Goal: Task Accomplishment & Management: Manage account settings

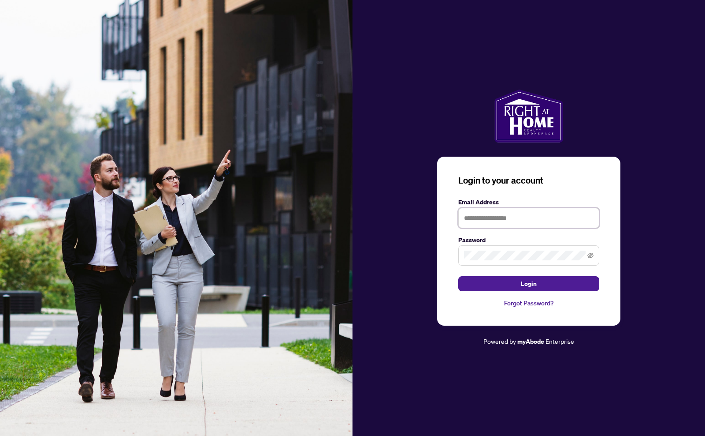
click at [499, 217] on input "text" at bounding box center [528, 218] width 141 height 20
click at [591, 254] on icon "eye-invisible" at bounding box center [591, 255] width 6 height 6
type input "**********"
click at [528, 283] on span "Login" at bounding box center [529, 283] width 16 height 14
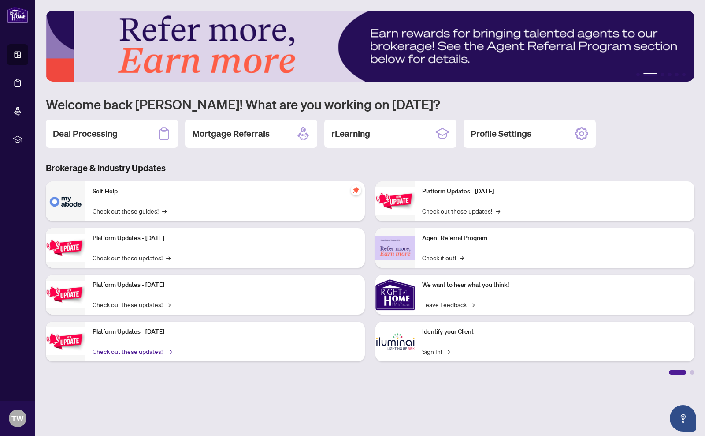
click at [132, 349] on link "Check out these updates! →" at bounding box center [132, 351] width 78 height 10
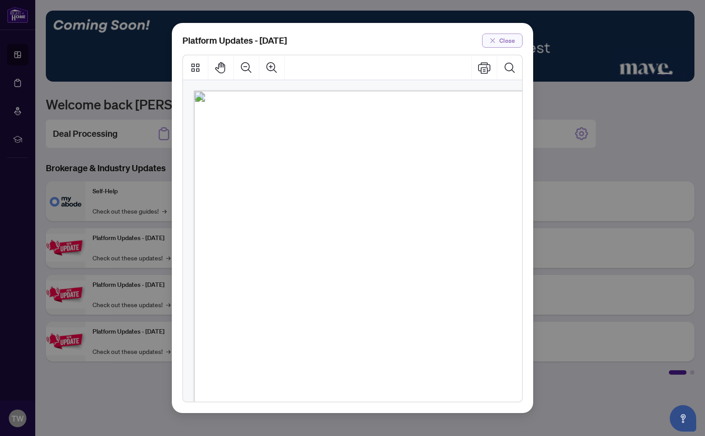
click at [503, 41] on span "Close" at bounding box center [507, 41] width 16 height 14
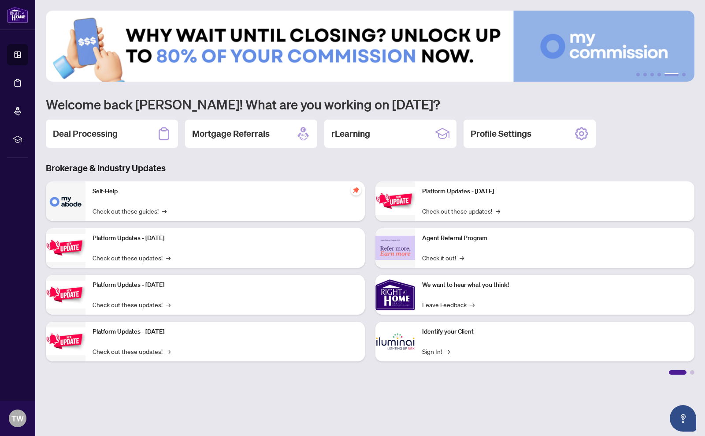
click at [74, 291] on img at bounding box center [66, 294] width 40 height 28
click at [117, 302] on link "Check out these updates! →" at bounding box center [132, 304] width 78 height 10
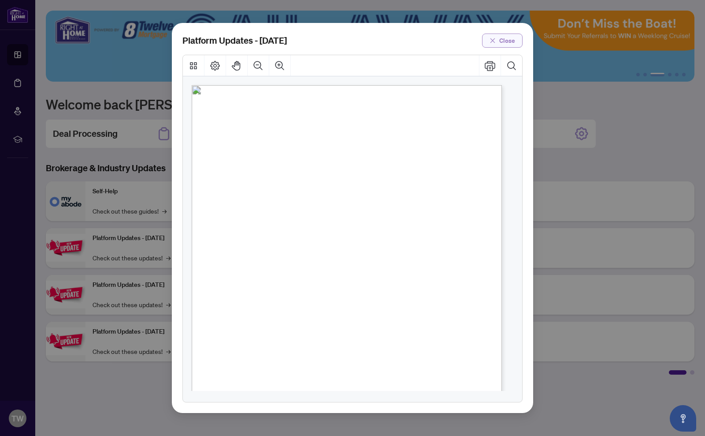
click at [502, 40] on span "Close" at bounding box center [507, 41] width 16 height 14
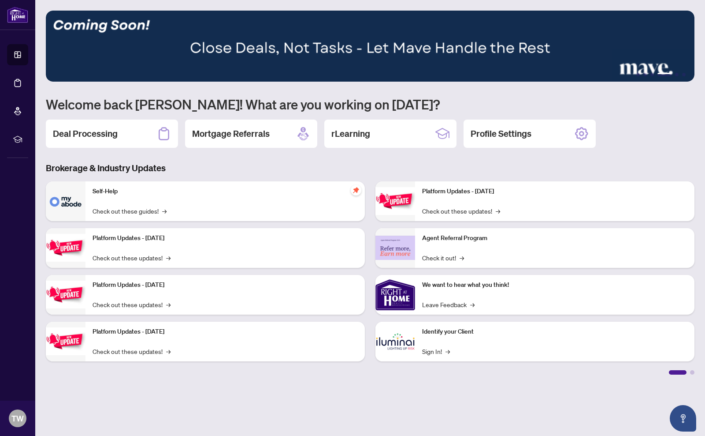
click at [109, 242] on p "Platform Updates - September 16, 2025" at bounding box center [225, 238] width 265 height 10
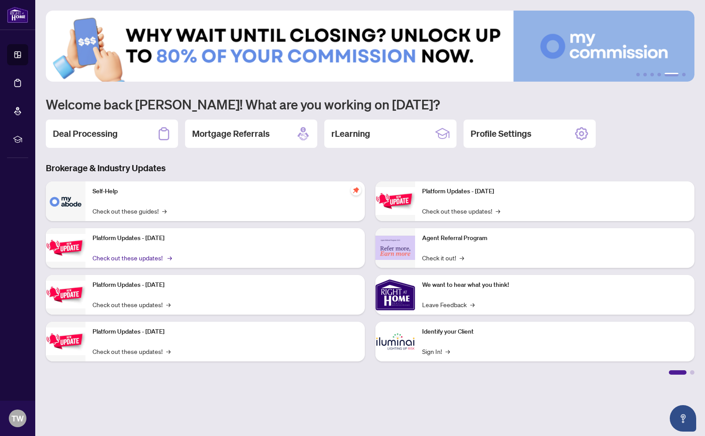
click at [123, 256] on link "Check out these updates! →" at bounding box center [132, 258] width 78 height 10
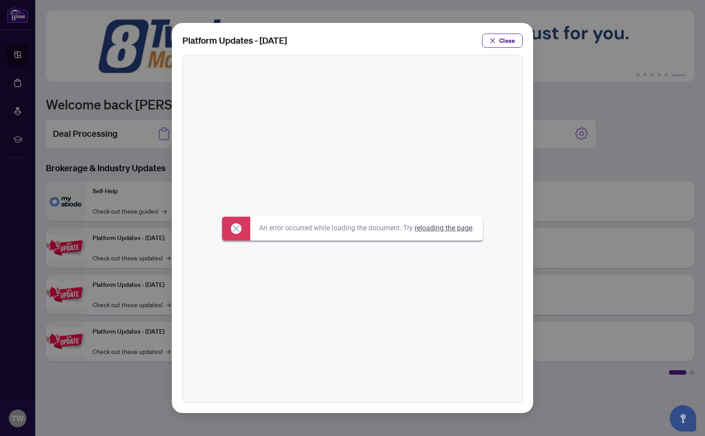
click at [442, 227] on link "reloading the page" at bounding box center [444, 227] width 58 height 8
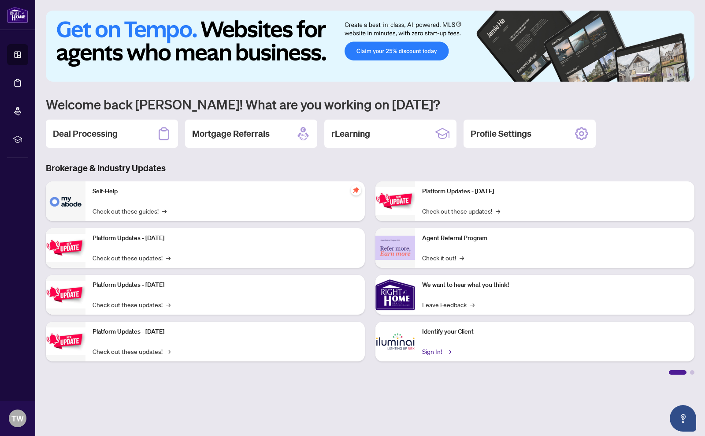
click at [435, 350] on link "Sign In! →" at bounding box center [436, 351] width 28 height 10
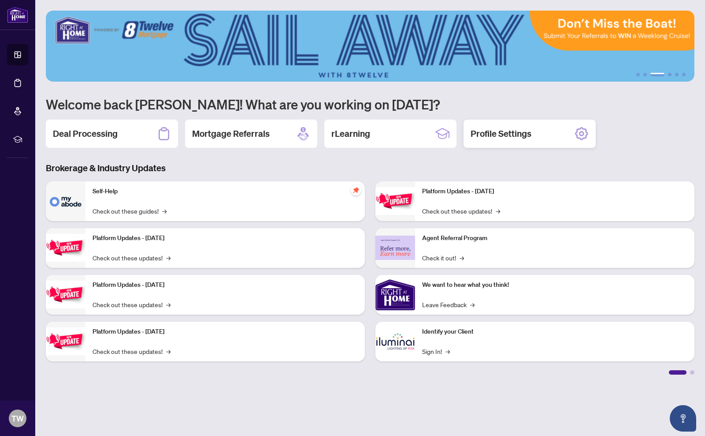
click at [502, 134] on h2 "Profile Settings" at bounding box center [501, 133] width 61 height 12
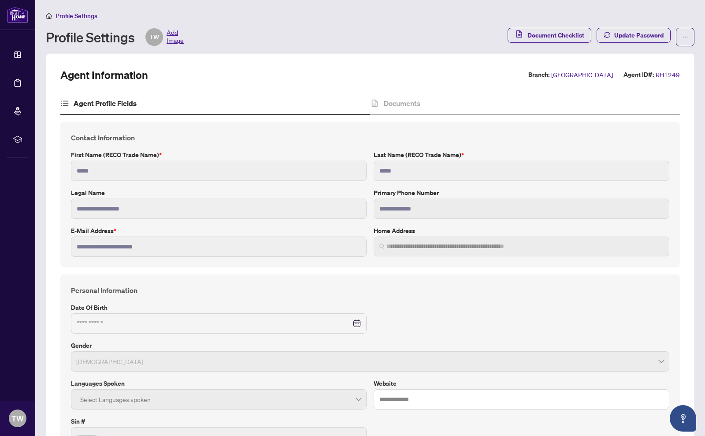
type input "**********"
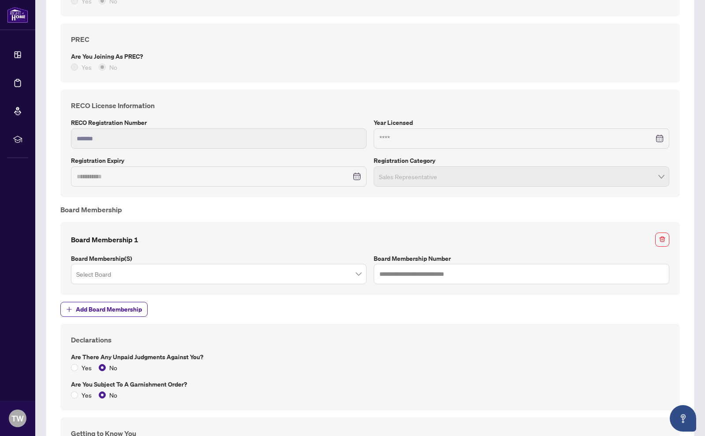
scroll to position [764, 0]
click at [359, 275] on span at bounding box center [218, 273] width 285 height 17
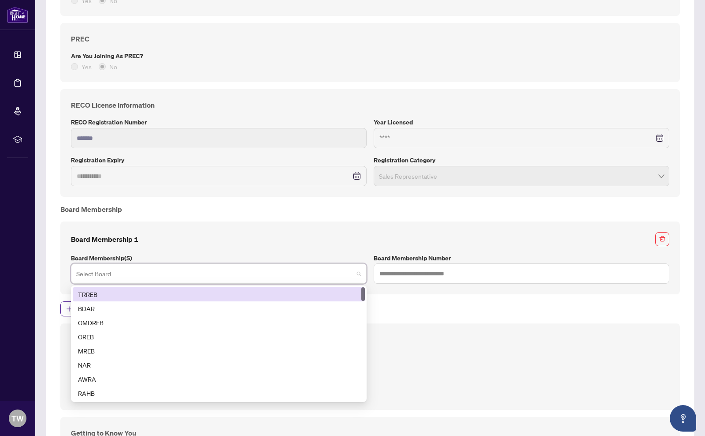
click at [92, 292] on div "TRREB" at bounding box center [219, 294] width 282 height 10
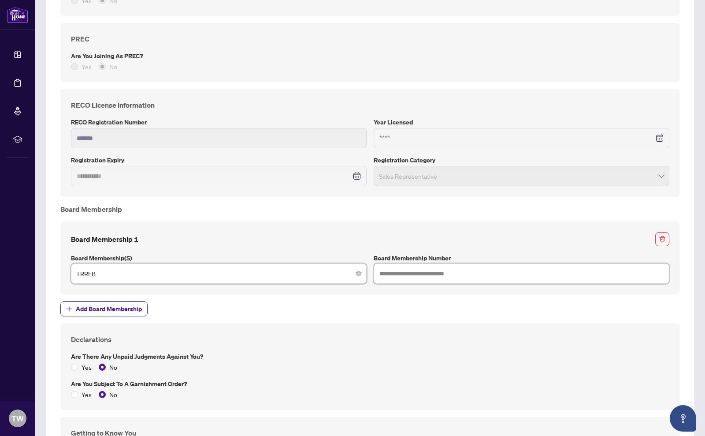
click at [418, 271] on input "text" at bounding box center [522, 273] width 296 height 20
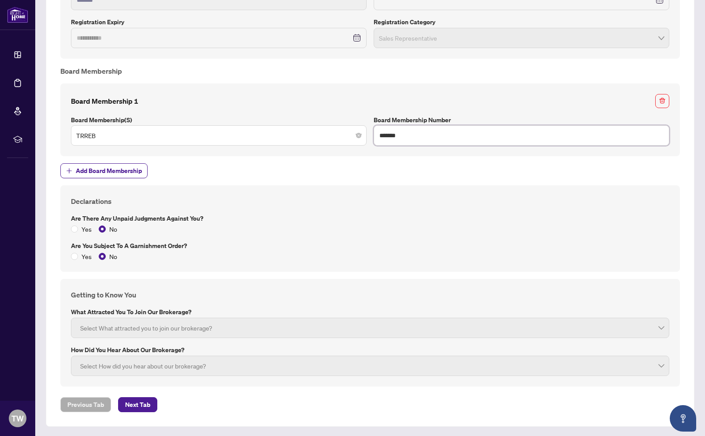
scroll to position [904, 0]
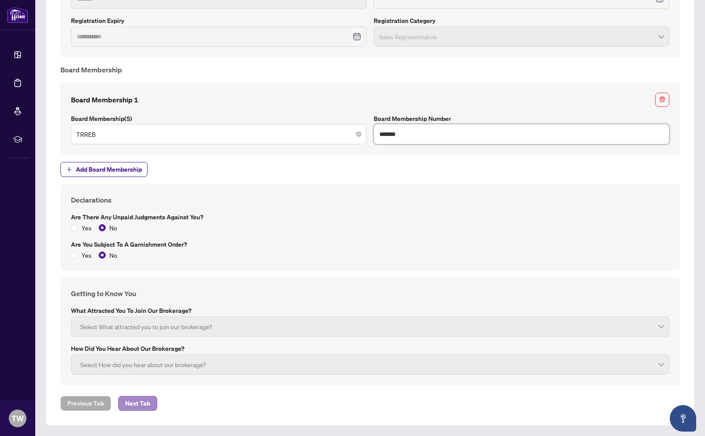
type input "*******"
click at [147, 403] on span "Next Tab" at bounding box center [137, 403] width 25 height 14
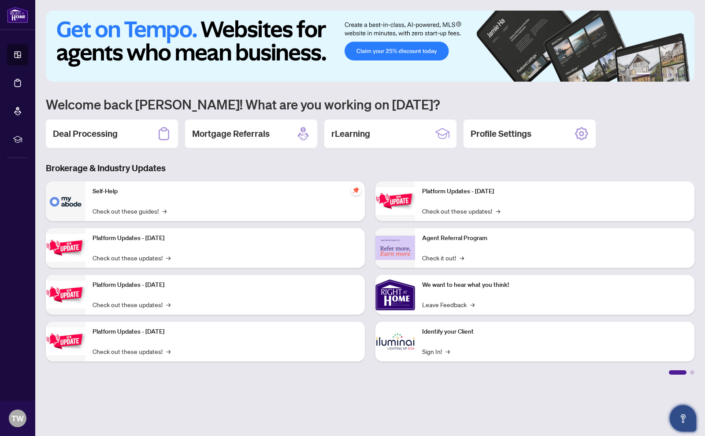
click at [683, 411] on button "Open asap" at bounding box center [683, 418] width 26 height 26
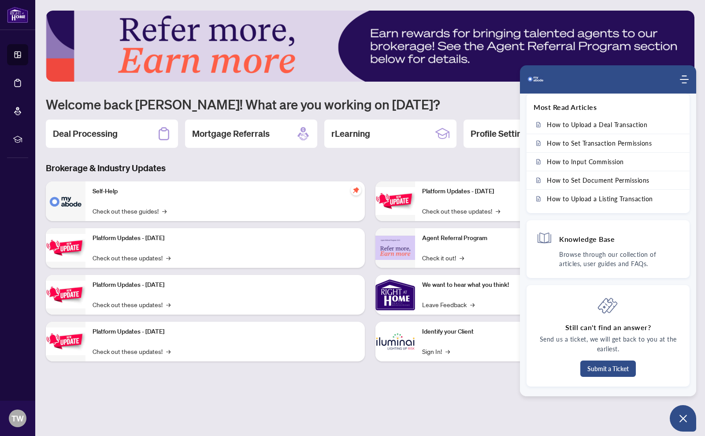
click at [479, 383] on main "1 2 3 4 5 6 Welcome back Terry! What are you working on today? Deal Processing …" at bounding box center [370, 218] width 670 height 436
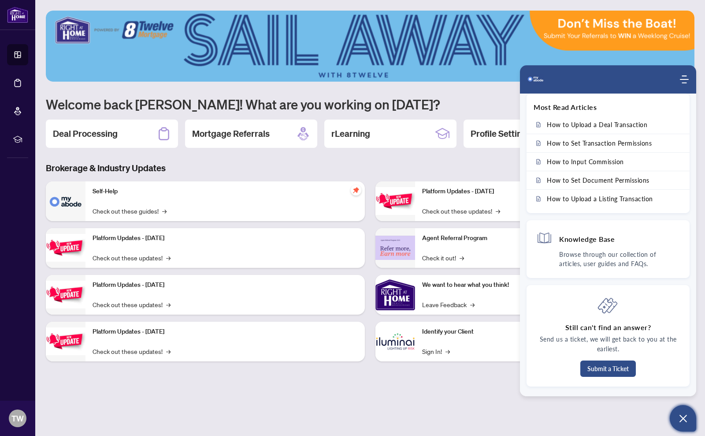
click at [682, 413] on button "Open asap" at bounding box center [683, 418] width 26 height 26
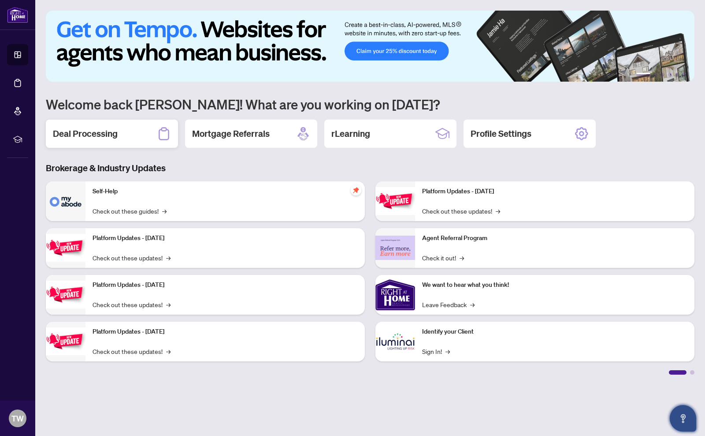
click at [104, 134] on h2 "Deal Processing" at bounding box center [85, 133] width 65 height 12
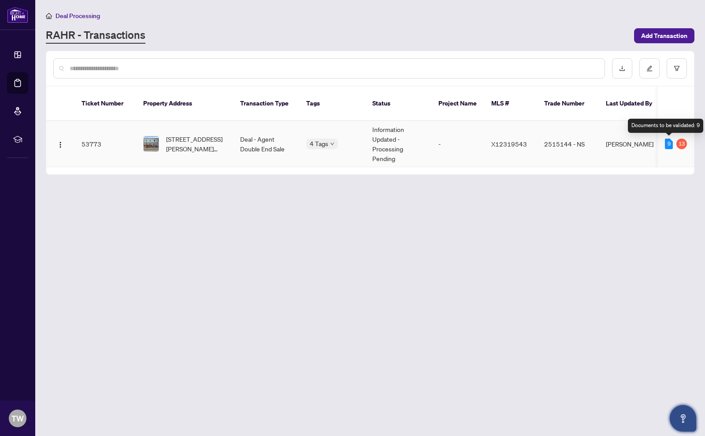
click at [669, 143] on div "9" at bounding box center [669, 143] width 8 height 11
click at [671, 142] on div "9" at bounding box center [669, 143] width 8 height 11
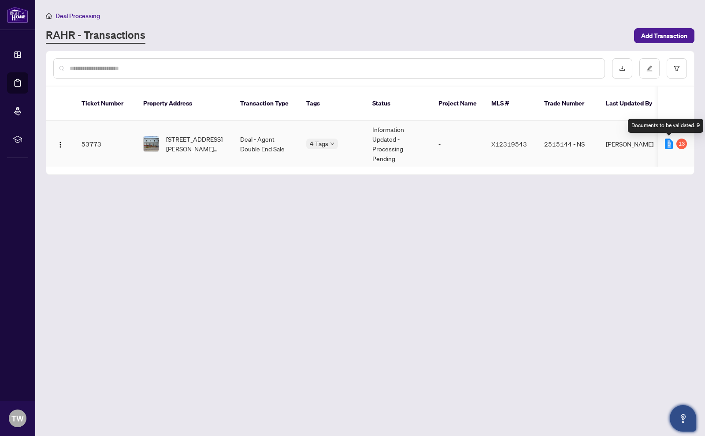
click at [670, 142] on div "9" at bounding box center [669, 143] width 8 height 11
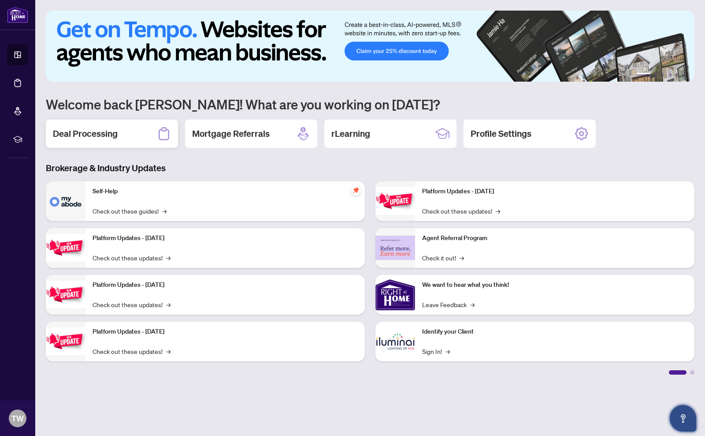
click at [98, 128] on h2 "Deal Processing" at bounding box center [85, 133] width 65 height 12
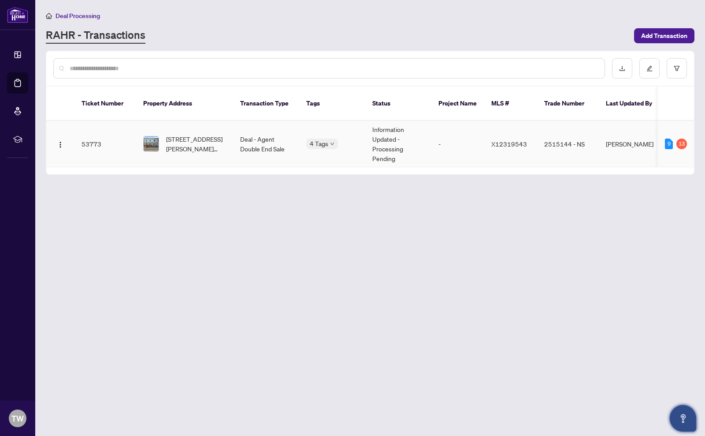
click at [154, 138] on img at bounding box center [151, 143] width 15 height 15
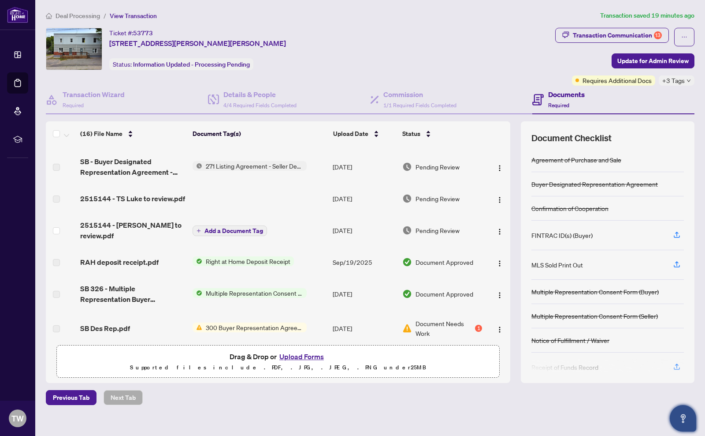
scroll to position [120, 0]
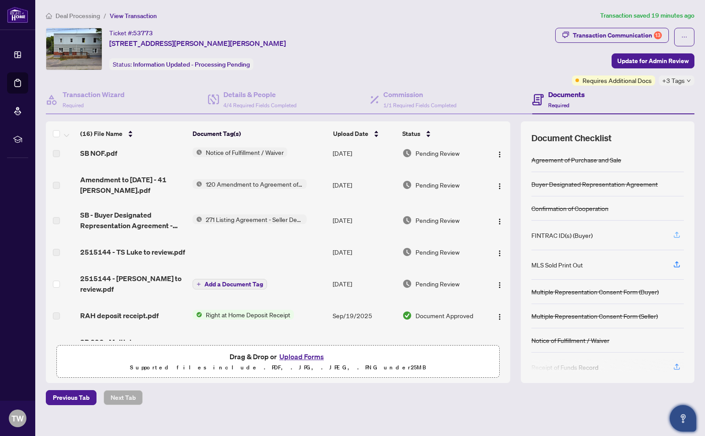
click at [676, 231] on icon "button" at bounding box center [677, 233] width 4 height 4
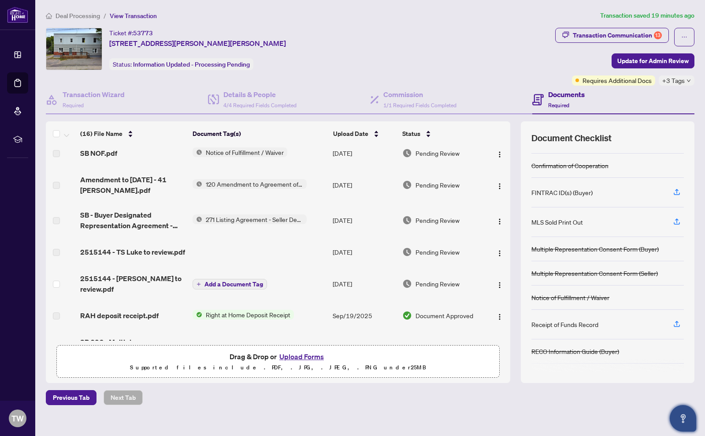
scroll to position [45, 0]
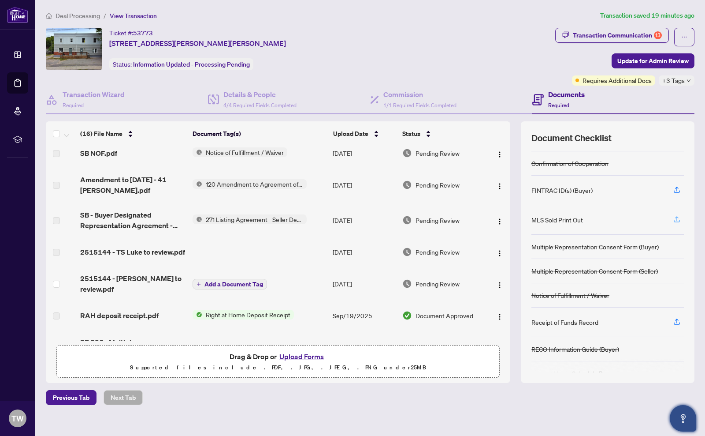
click at [675, 217] on icon "button" at bounding box center [677, 219] width 8 height 8
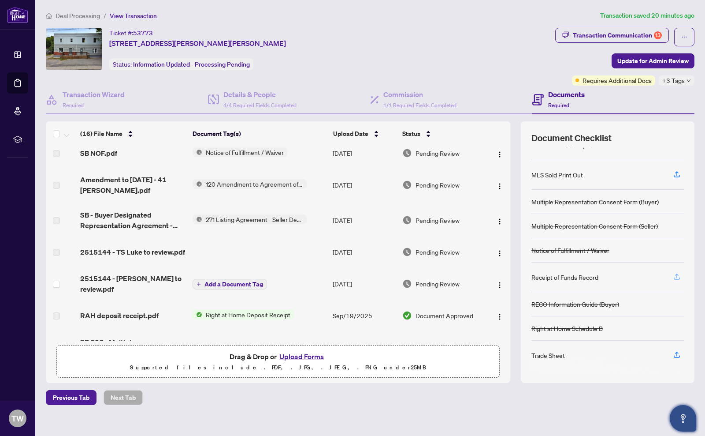
click at [677, 274] on icon "button" at bounding box center [677, 276] width 8 height 8
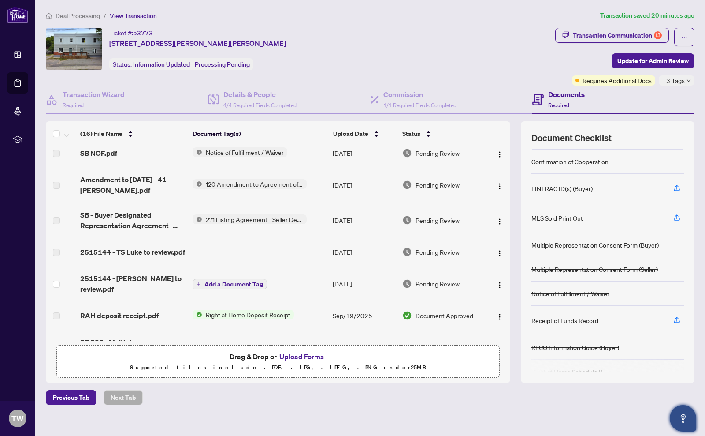
scroll to position [91, 0]
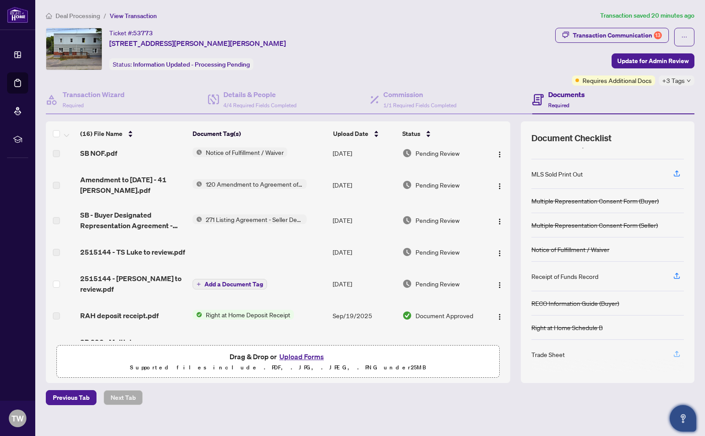
click at [675, 352] on icon "button" at bounding box center [677, 354] width 8 height 8
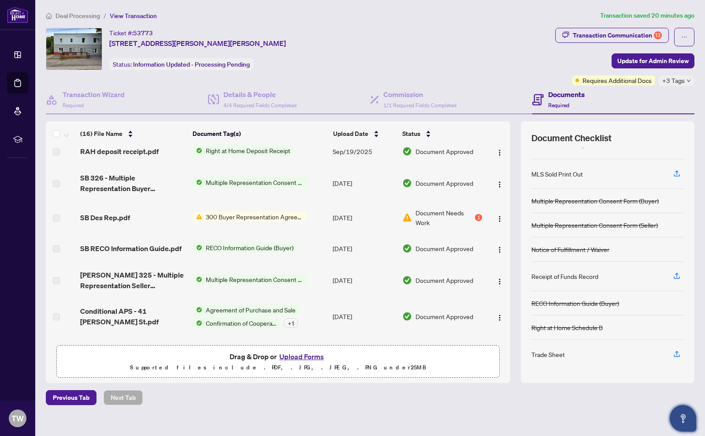
scroll to position [300, 0]
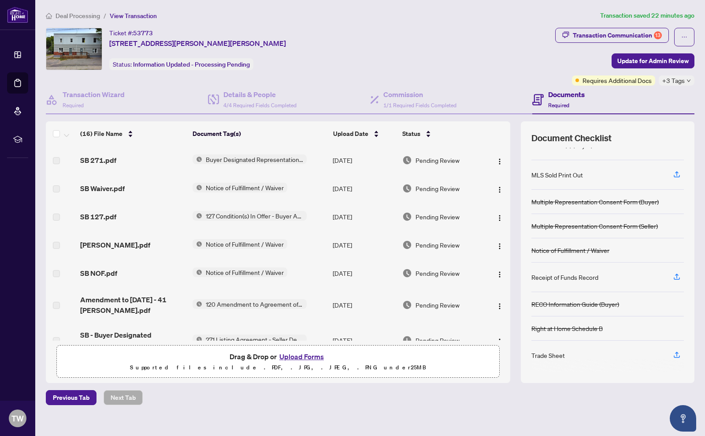
scroll to position [91, 0]
click at [678, 352] on icon "button" at bounding box center [677, 354] width 8 height 8
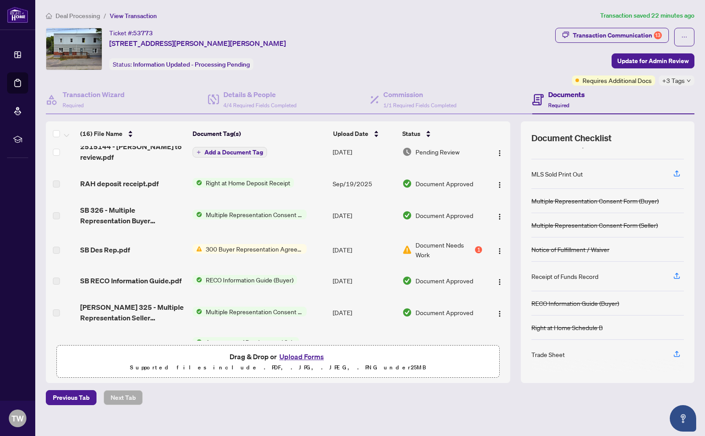
scroll to position [300, 0]
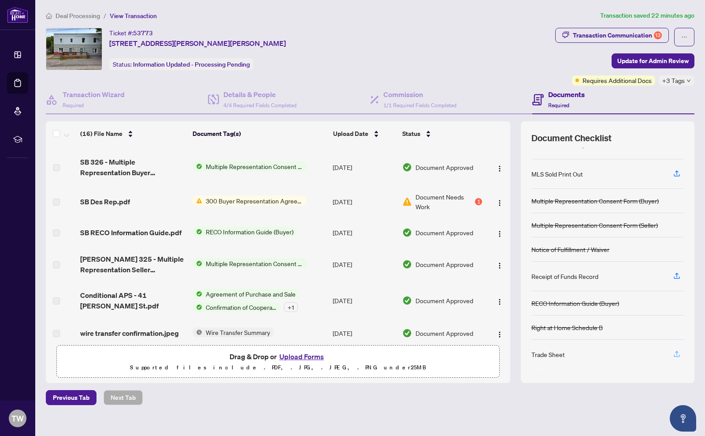
click at [676, 350] on icon "button" at bounding box center [677, 354] width 8 height 8
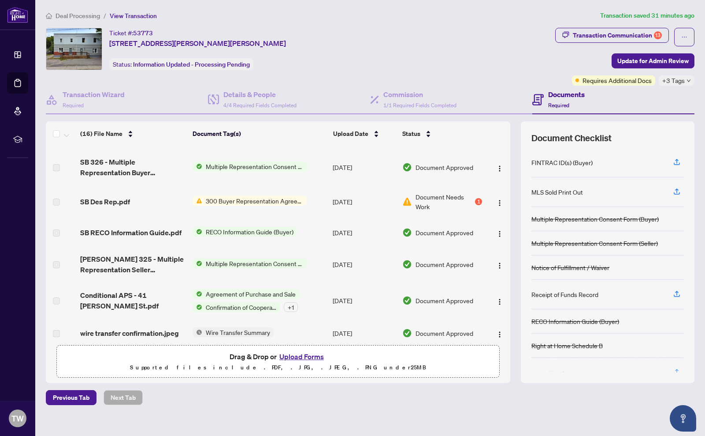
scroll to position [91, 0]
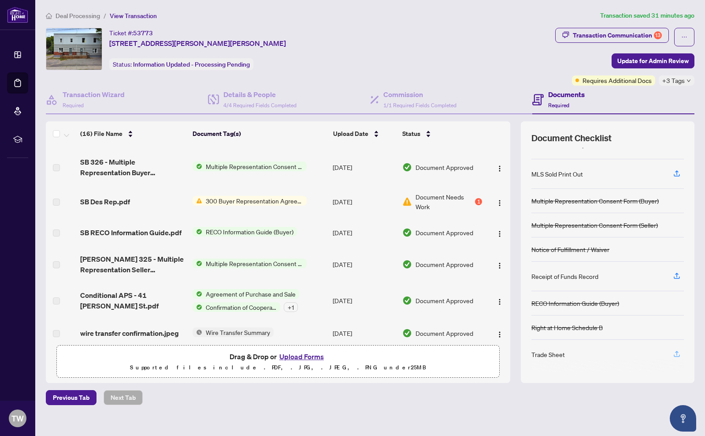
click at [676, 352] on icon "button" at bounding box center [677, 354] width 8 height 8
click at [558, 95] on h4 "Documents" at bounding box center [566, 94] width 37 height 11
click at [540, 97] on icon at bounding box center [538, 99] width 11 height 11
click at [541, 98] on icon at bounding box center [538, 99] width 11 height 11
click at [542, 99] on icon at bounding box center [538, 99] width 11 height 11
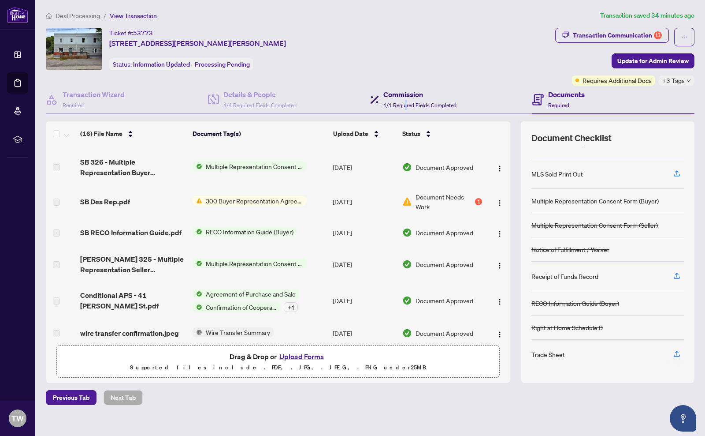
click at [406, 103] on span "1/1 Required Fields Completed" at bounding box center [420, 105] width 73 height 7
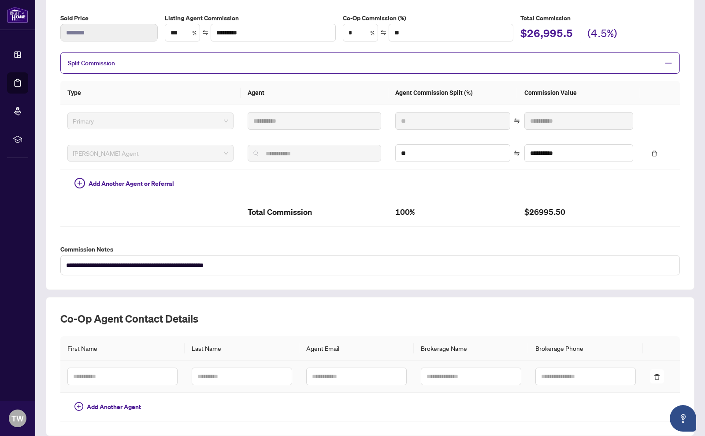
scroll to position [134, 0]
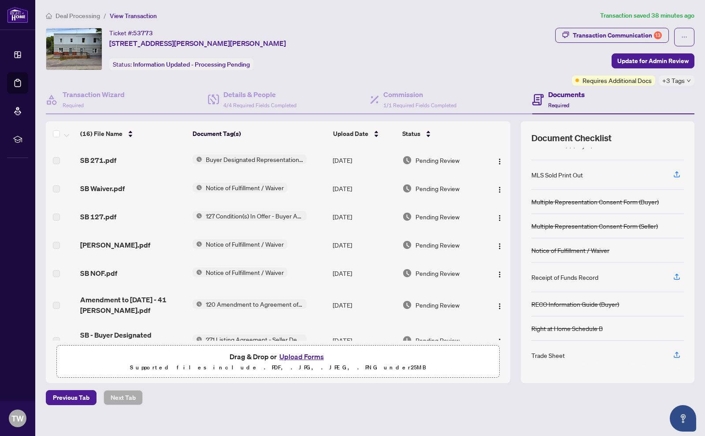
scroll to position [91, 0]
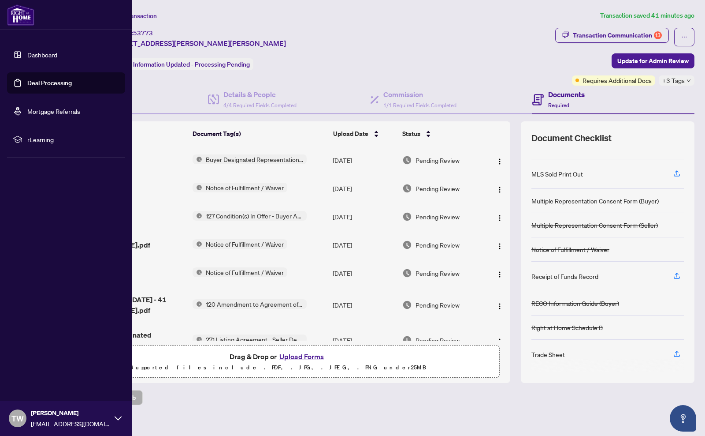
click at [36, 83] on link "Deal Processing" at bounding box center [49, 83] width 45 height 8
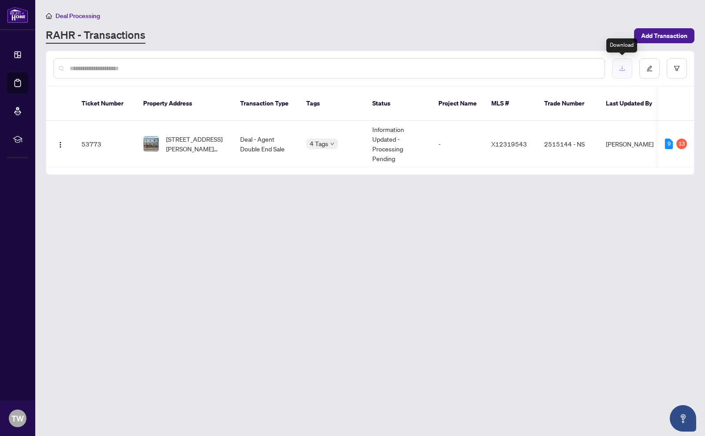
click at [623, 68] on icon "download" at bounding box center [622, 68] width 5 height 5
click at [60, 142] on img "button" at bounding box center [60, 144] width 7 height 7
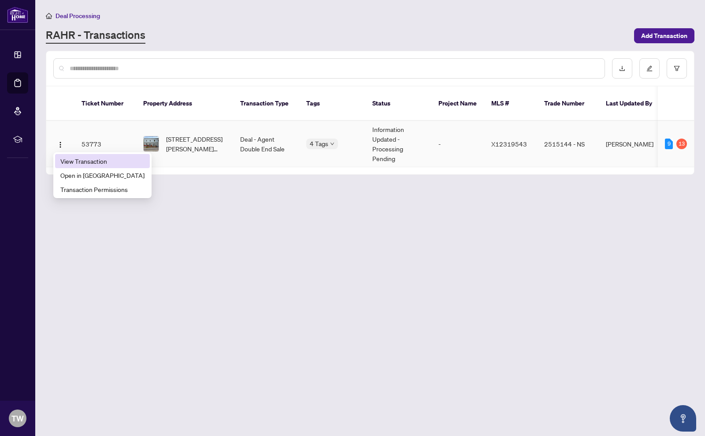
click at [82, 159] on span "View Transaction" at bounding box center [102, 161] width 84 height 10
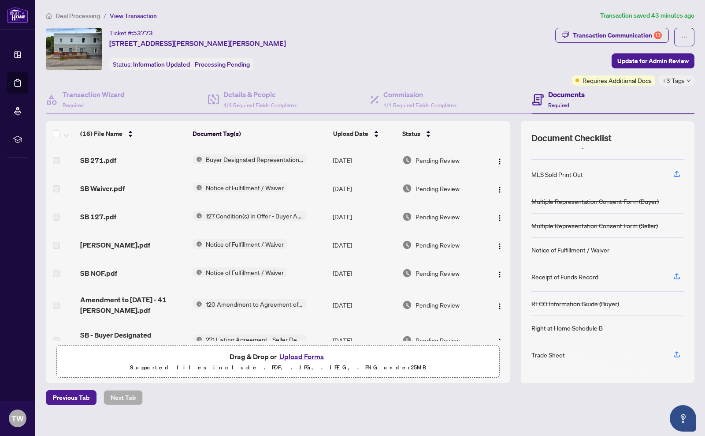
scroll to position [91, 0]
click at [554, 355] on div "Trade Sheet" at bounding box center [549, 354] width 34 height 10
click at [676, 350] on icon "button" at bounding box center [677, 352] width 4 height 4
click at [612, 395] on div "Previous Tab Next Tab" at bounding box center [370, 397] width 649 height 15
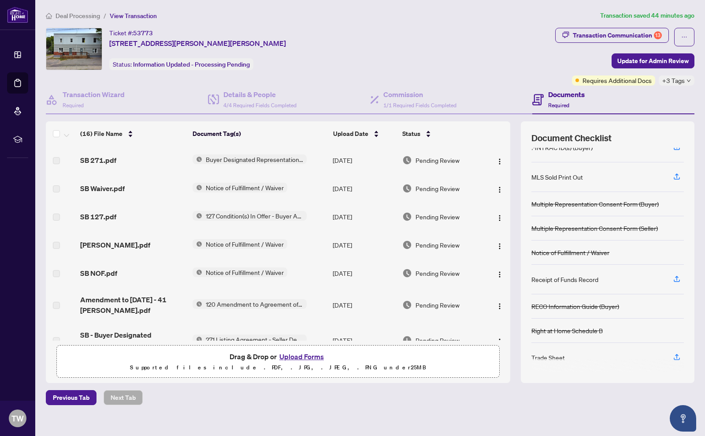
scroll to position [91, 0]
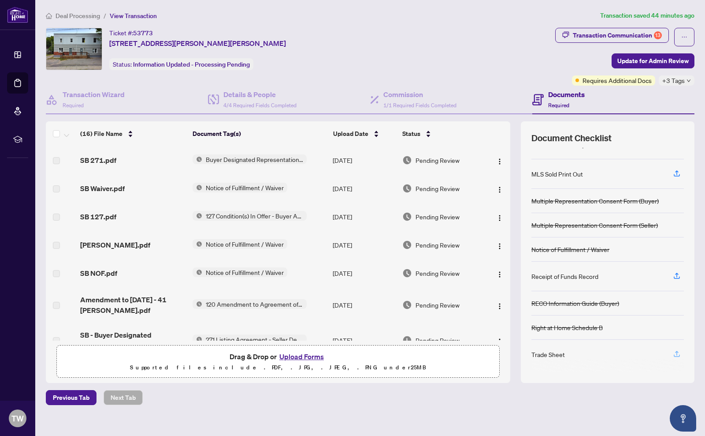
click at [676, 353] on icon "button" at bounding box center [677, 354] width 8 height 8
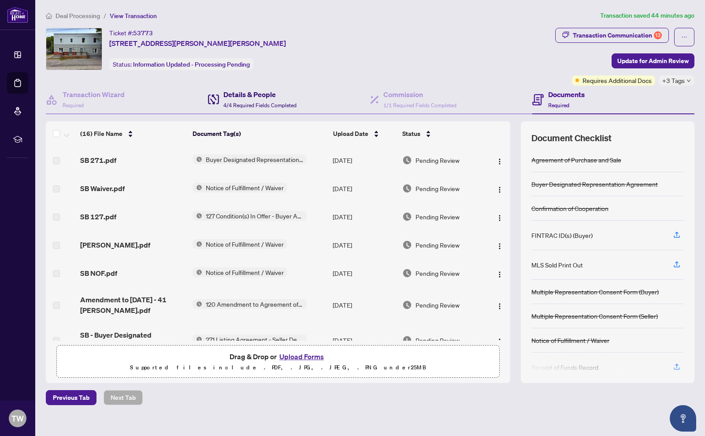
click at [245, 94] on h4 "Details & People" at bounding box center [259, 94] width 73 height 11
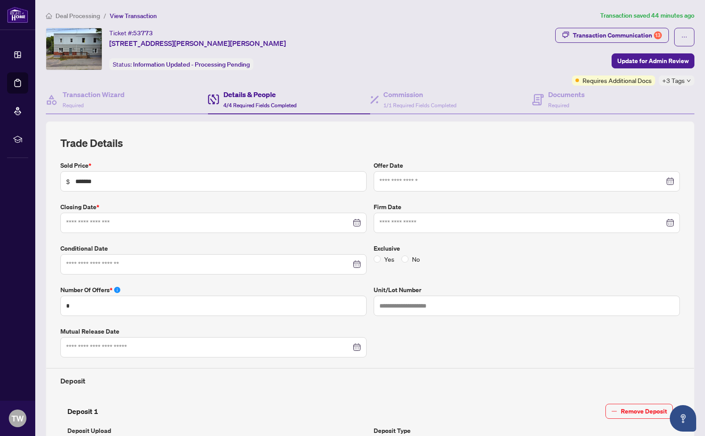
type input "**********"
click at [403, 95] on h4 "Commission" at bounding box center [420, 94] width 73 height 11
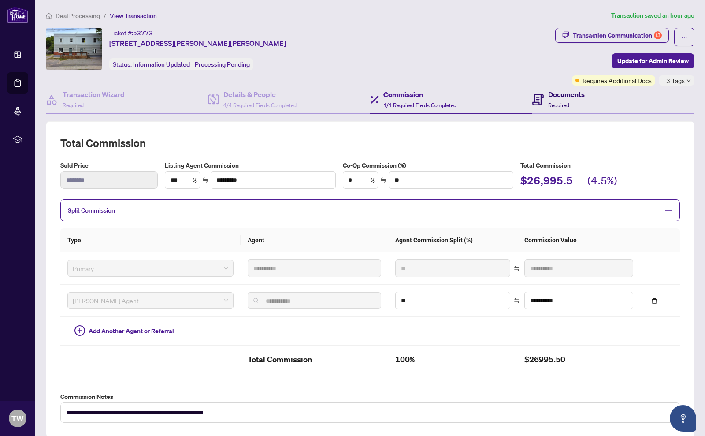
click at [562, 94] on h4 "Documents" at bounding box center [566, 94] width 37 height 11
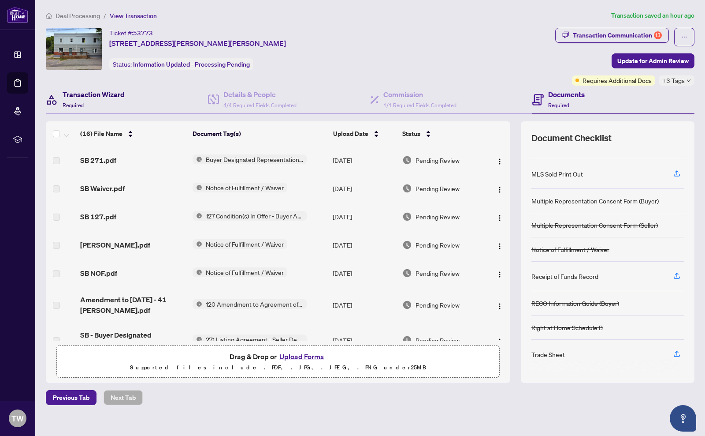
click at [75, 93] on h4 "Transaction Wizard" at bounding box center [94, 94] width 62 height 11
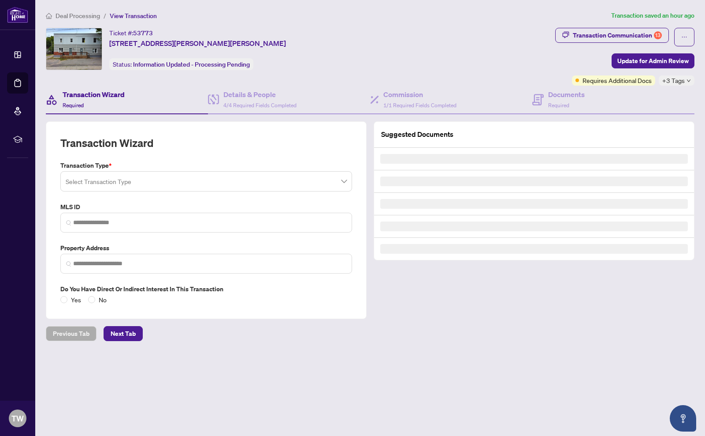
type input "*********"
type input "**********"
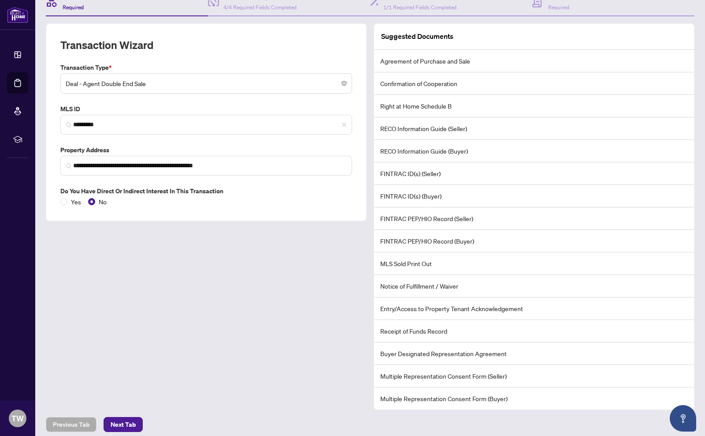
scroll to position [104, 0]
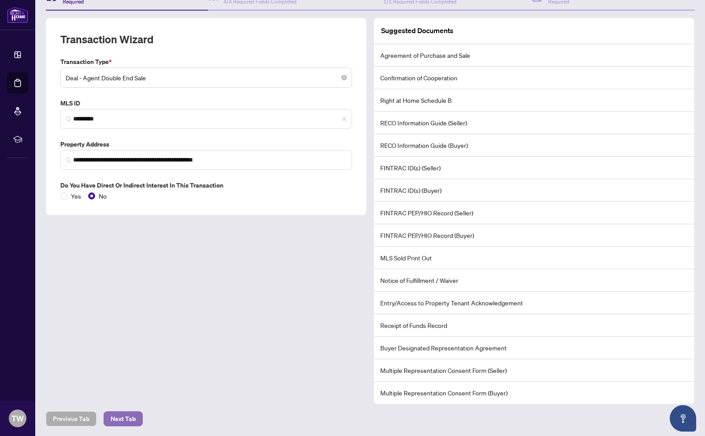
click at [129, 414] on span "Next Tab" at bounding box center [123, 418] width 25 height 14
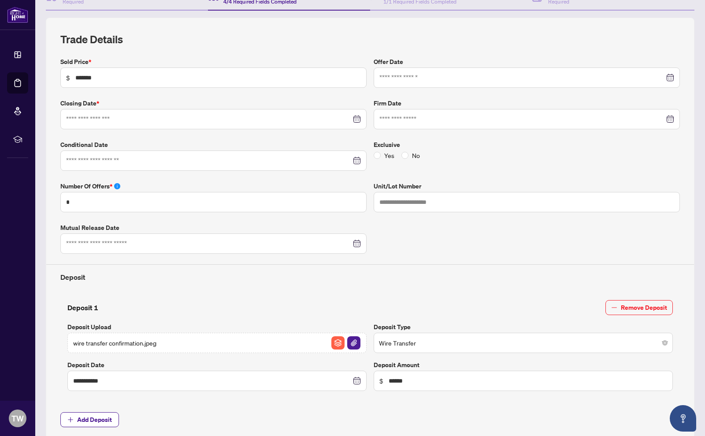
type input "**********"
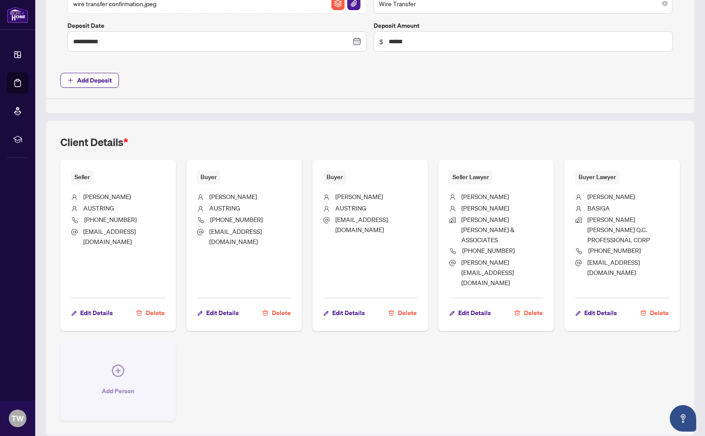
scroll to position [444, 0]
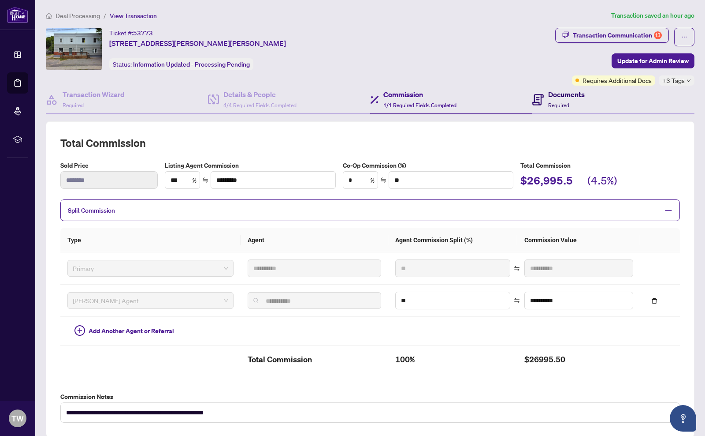
click at [557, 97] on h4 "Documents" at bounding box center [566, 94] width 37 height 11
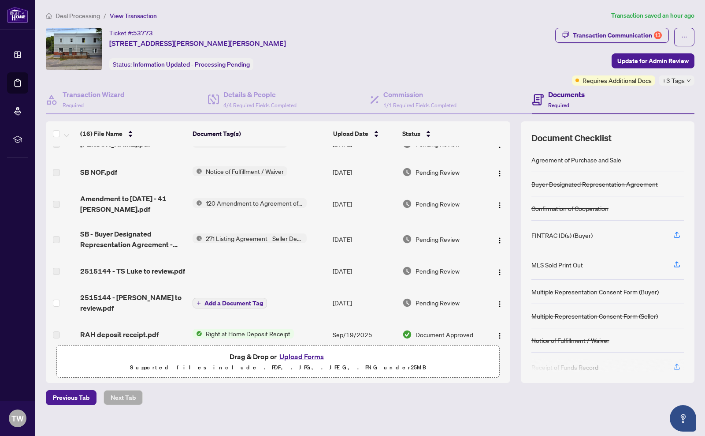
scroll to position [30, 0]
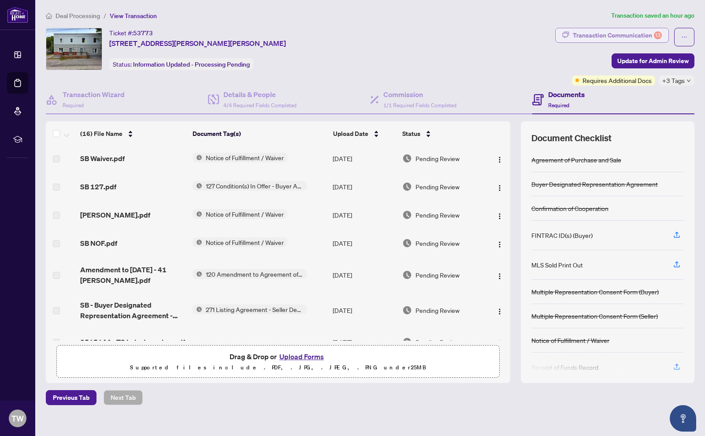
click at [654, 34] on div "Transaction Communication 13" at bounding box center [617, 35] width 89 height 14
type textarea "**********"
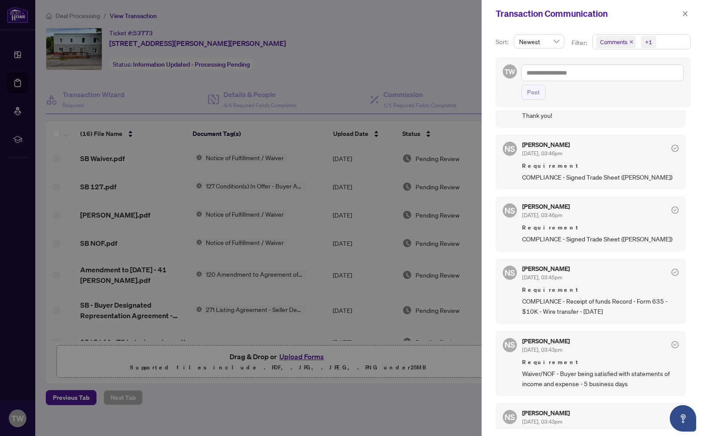
scroll to position [135, 0]
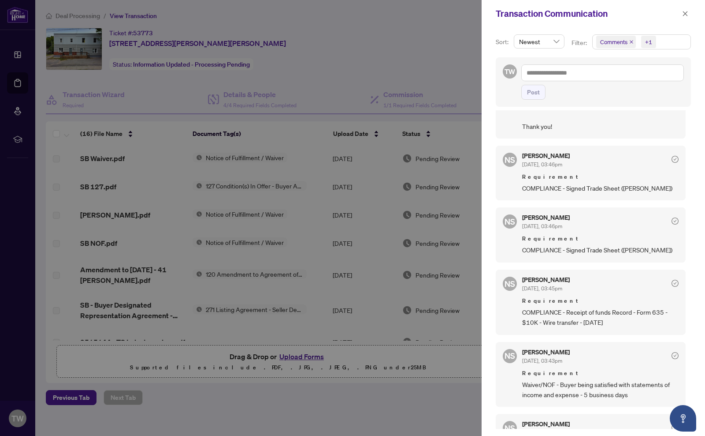
click at [674, 163] on icon "check-circle" at bounding box center [675, 159] width 7 height 7
click at [536, 169] on div "[PERSON_NAME] [DATE], 03:46pm" at bounding box center [546, 161] width 48 height 16
click at [515, 167] on span "NS" at bounding box center [510, 160] width 14 height 14
click at [610, 193] on span "COMPLIANCE - Signed Trade Sheet ([PERSON_NAME])" at bounding box center [600, 188] width 156 height 10
click at [611, 193] on span "COMPLIANCE - Signed Trade Sheet ([PERSON_NAME])" at bounding box center [600, 188] width 156 height 10
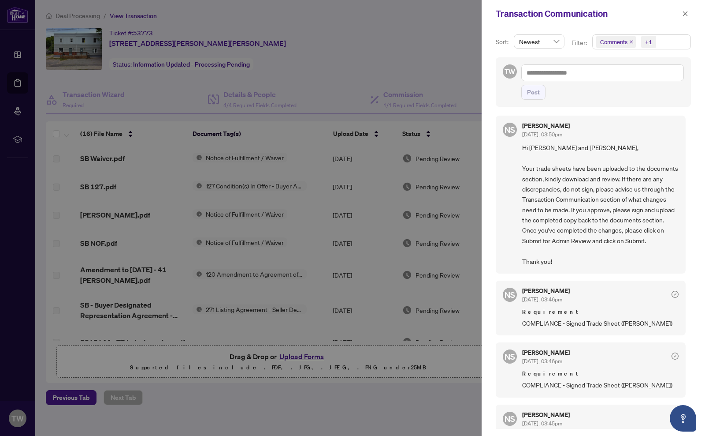
scroll to position [0, 0]
click at [400, 37] on div at bounding box center [352, 218] width 705 height 436
click at [400, 36] on div at bounding box center [352, 218] width 705 height 436
click at [684, 12] on icon "close" at bounding box center [685, 14] width 6 height 6
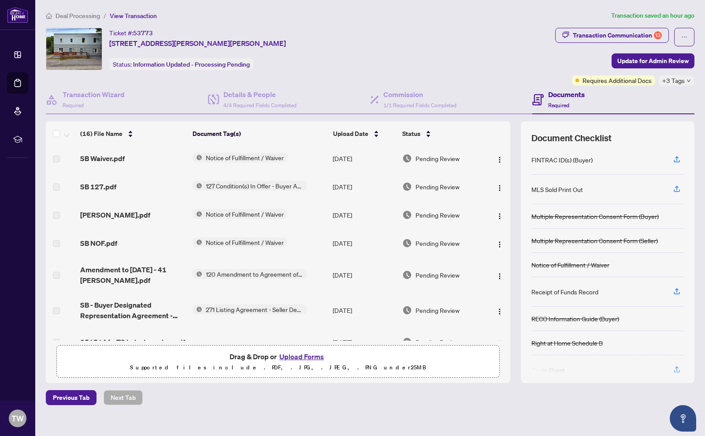
scroll to position [91, 0]
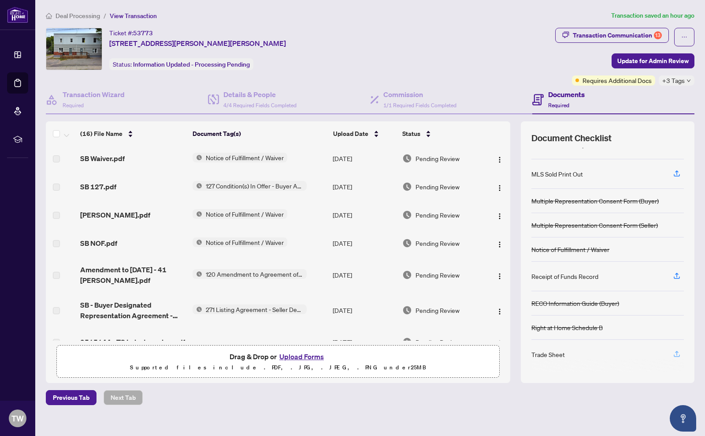
click at [677, 351] on icon "button" at bounding box center [677, 354] width 8 height 8
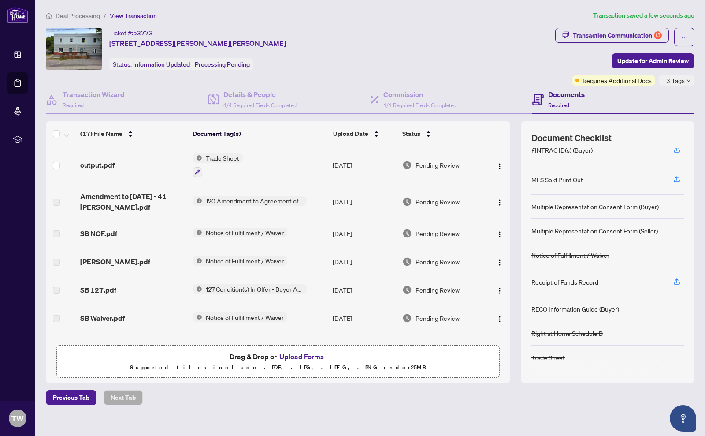
scroll to position [86, 0]
click at [551, 357] on div "Trade Sheet" at bounding box center [549, 357] width 34 height 10
click at [622, 364] on div at bounding box center [608, 365] width 153 height 14
click at [557, 95] on h4 "Documents" at bounding box center [566, 94] width 37 height 11
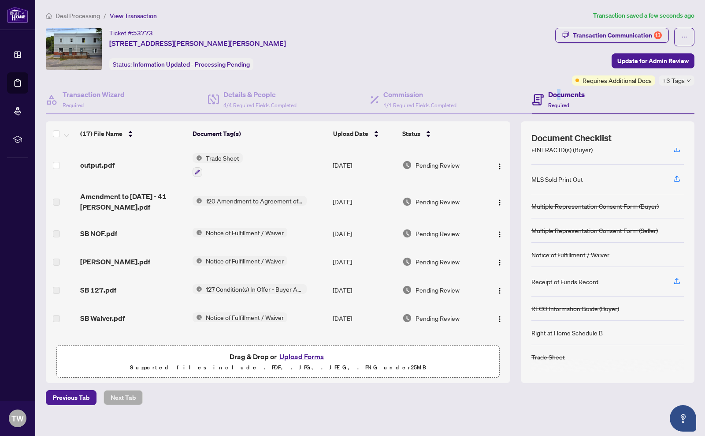
click at [559, 94] on h4 "Documents" at bounding box center [566, 94] width 37 height 11
click at [587, 99] on div "Documents Required" at bounding box center [614, 100] width 162 height 29
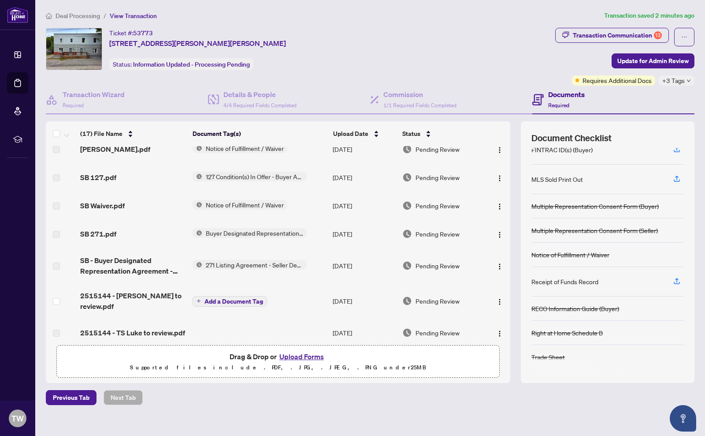
scroll to position [0, 0]
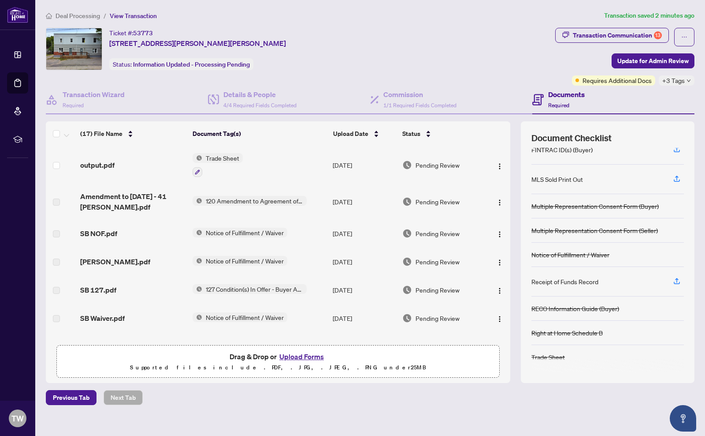
click at [216, 156] on span "Trade Sheet" at bounding box center [222, 158] width 41 height 10
click at [101, 162] on span "output.pdf" at bounding box center [97, 165] width 34 height 11
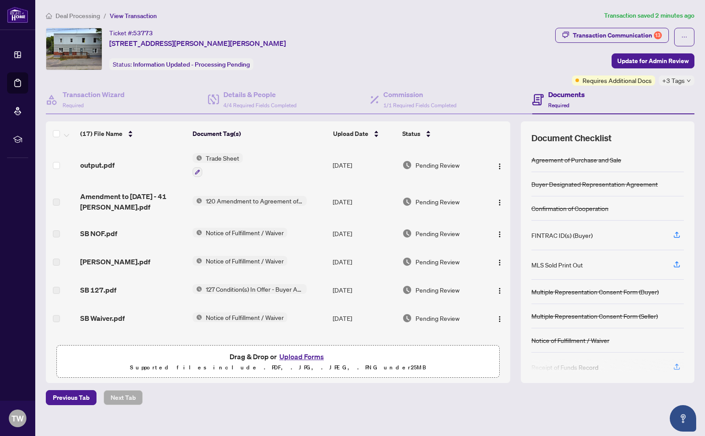
click at [210, 155] on span "Trade Sheet" at bounding box center [222, 158] width 41 height 10
click at [97, 161] on span "output.pdf" at bounding box center [97, 165] width 34 height 11
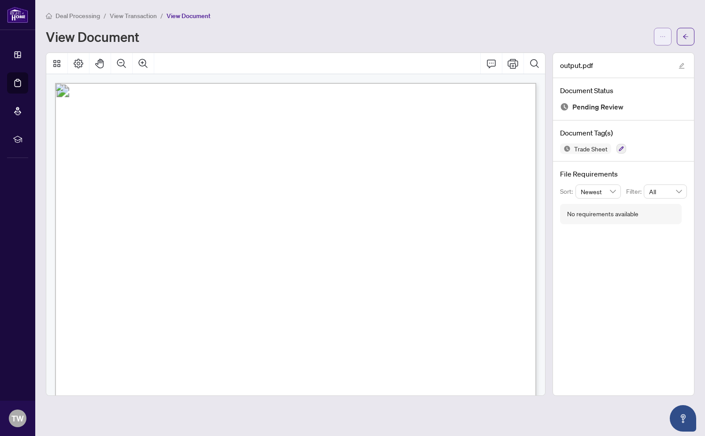
click at [663, 34] on icon "ellipsis" at bounding box center [663, 37] width 6 height 6
click at [533, 24] on div "Deal Processing / View Transaction / View Document View Document" at bounding box center [370, 28] width 649 height 35
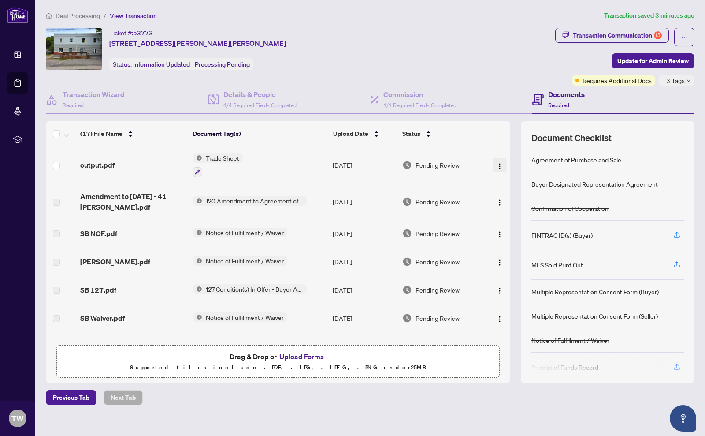
click at [499, 163] on img "button" at bounding box center [499, 166] width 7 height 7
drag, startPoint x: 101, startPoint y: 160, endPoint x: 499, endPoint y: 161, distance: 397.6
drag, startPoint x: 499, startPoint y: 162, endPoint x: 472, endPoint y: 164, distance: 27.0
click at [499, 163] on img "button" at bounding box center [499, 166] width 7 height 7
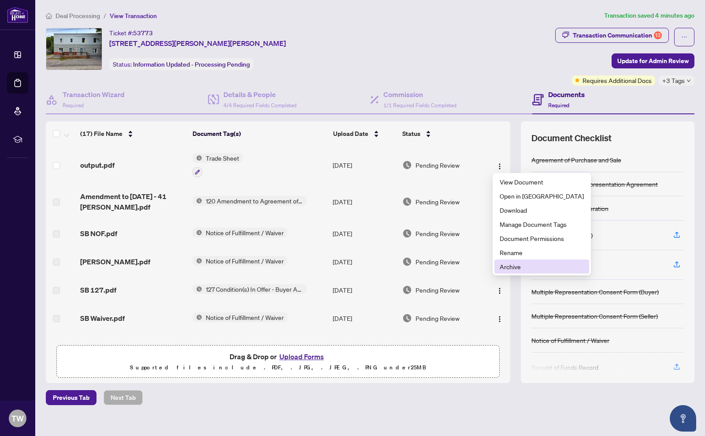
click at [508, 266] on span "Archive" at bounding box center [542, 266] width 84 height 10
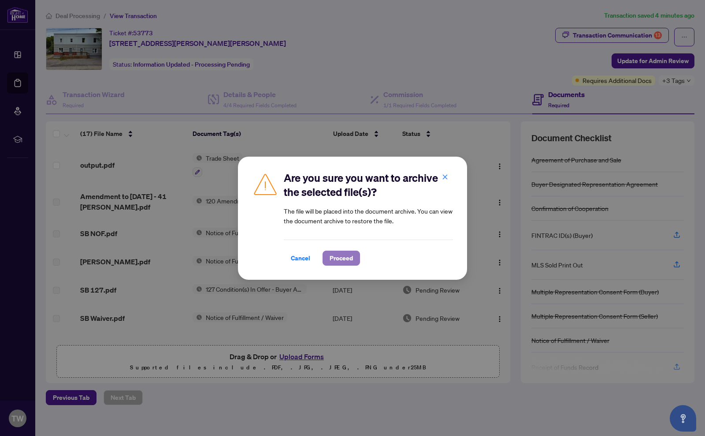
click at [343, 258] on span "Proceed" at bounding box center [341, 258] width 23 height 14
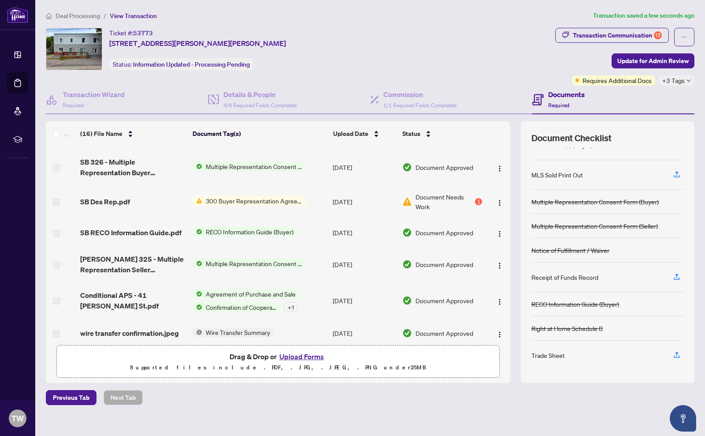
scroll to position [91, 0]
click at [678, 351] on icon "button" at bounding box center [677, 352] width 4 height 4
click at [677, 351] on icon "button" at bounding box center [677, 354] width 8 height 8
click at [647, 34] on div "Transaction Communication 13" at bounding box center [617, 35] width 89 height 14
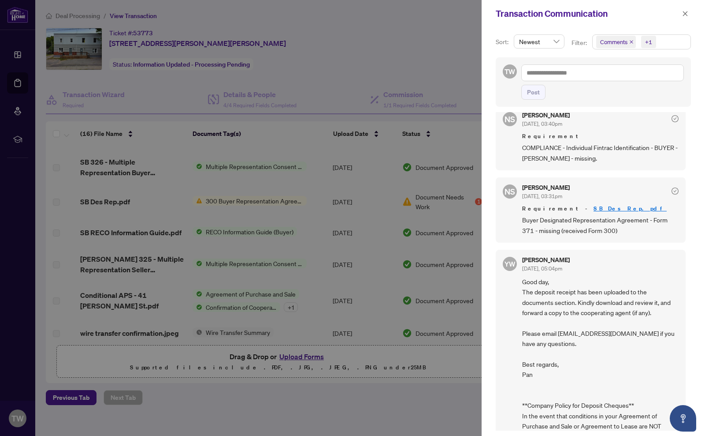
scroll to position [993, 0]
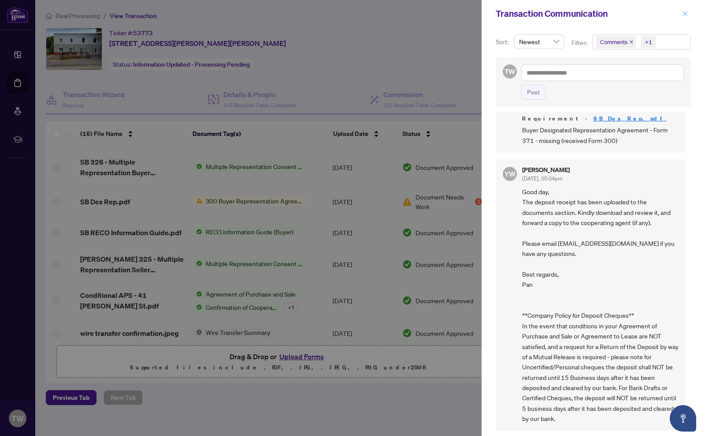
click at [687, 12] on icon "close" at bounding box center [685, 14] width 6 height 6
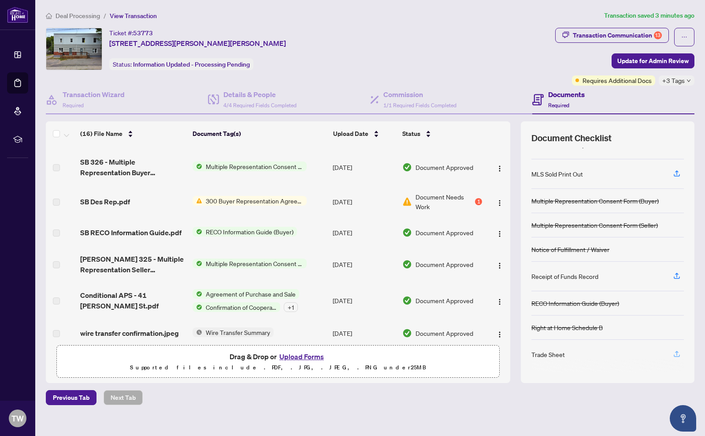
click at [678, 353] on icon "button" at bounding box center [677, 354] width 8 height 8
click at [676, 350] on icon "button" at bounding box center [677, 354] width 8 height 8
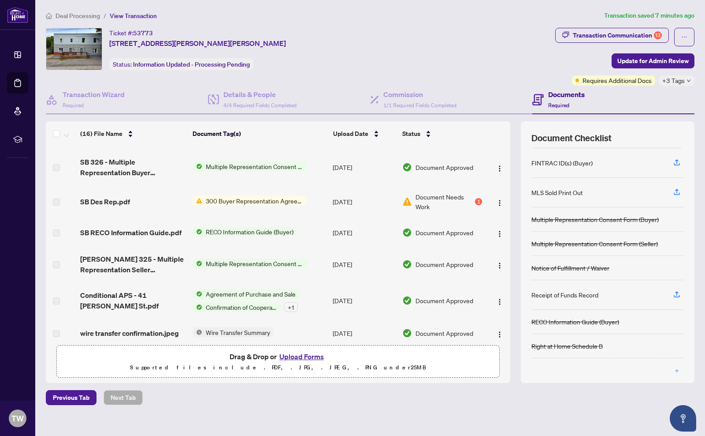
scroll to position [91, 0]
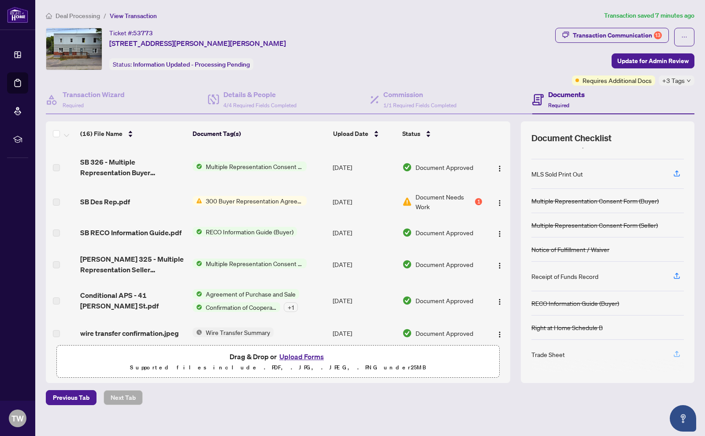
click at [677, 351] on icon "button" at bounding box center [677, 352] width 4 height 4
click at [676, 352] on icon "button" at bounding box center [677, 354] width 8 height 8
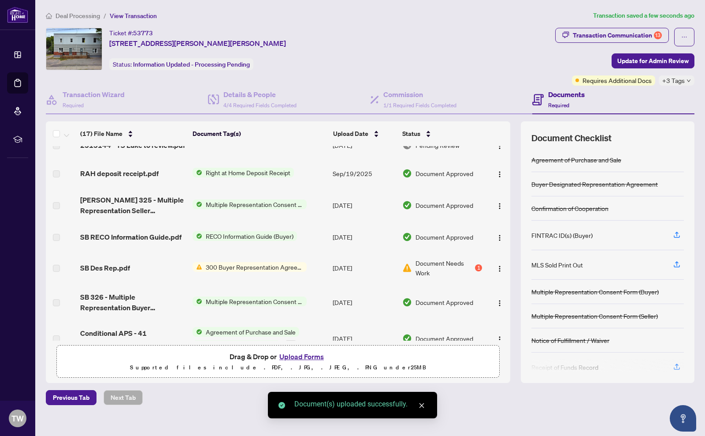
scroll to position [240, 0]
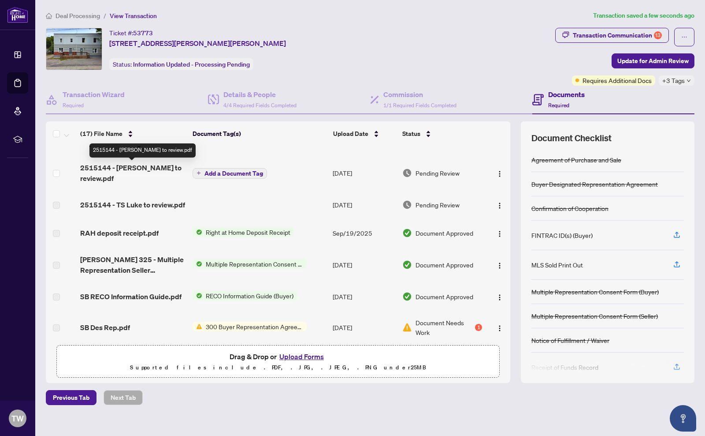
click at [118, 167] on span "2515144 - [PERSON_NAME] to review.pdf" at bounding box center [132, 172] width 105 height 21
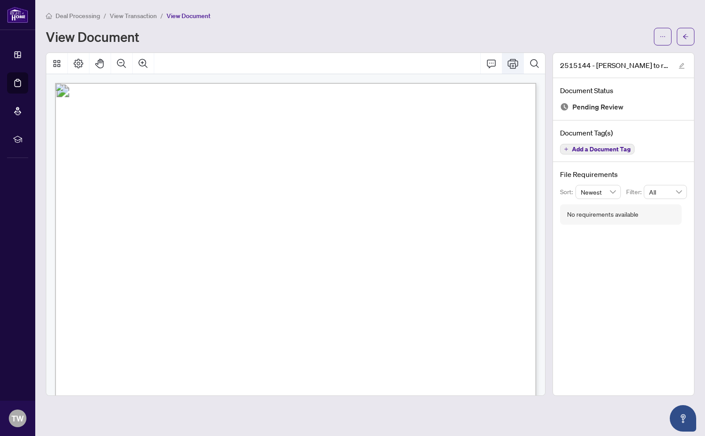
click at [514, 62] on icon "Print" at bounding box center [513, 63] width 11 height 11
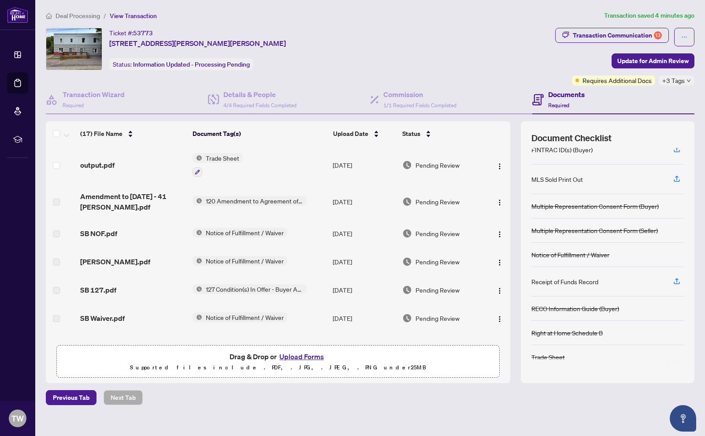
click at [434, 163] on span "Pending Review" at bounding box center [438, 165] width 44 height 10
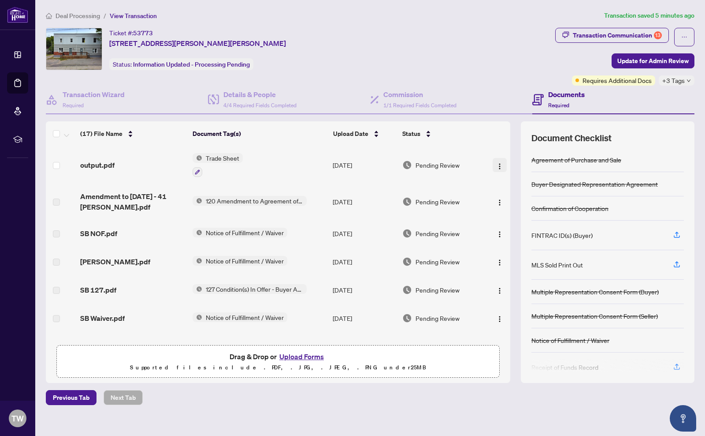
click at [500, 165] on img "button" at bounding box center [499, 166] width 7 height 7
click at [499, 167] on img "button" at bounding box center [499, 166] width 7 height 7
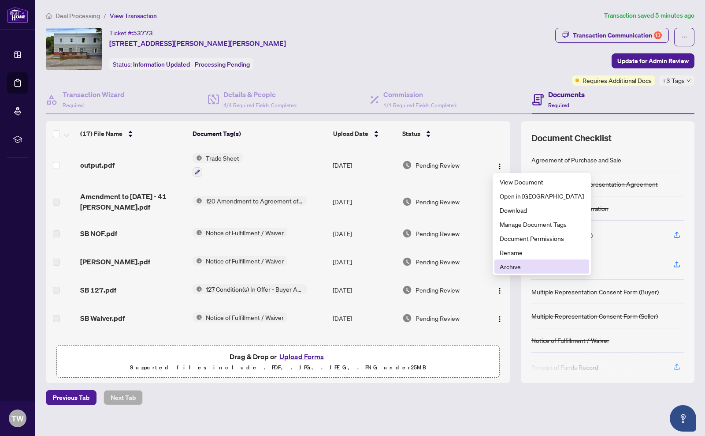
click at [504, 265] on span "Archive" at bounding box center [542, 266] width 84 height 10
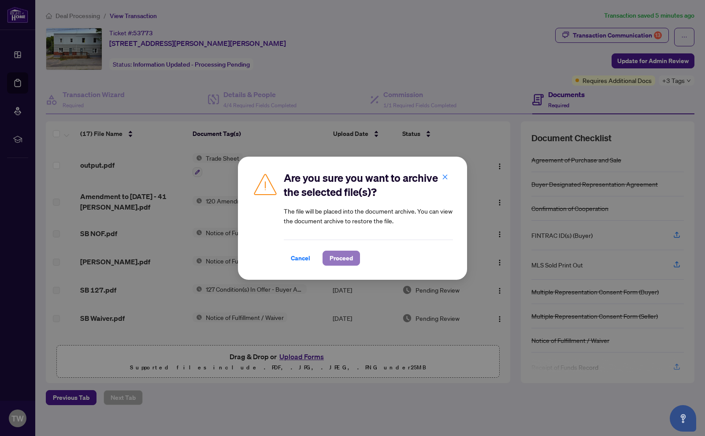
click at [351, 257] on span "Proceed" at bounding box center [341, 258] width 23 height 14
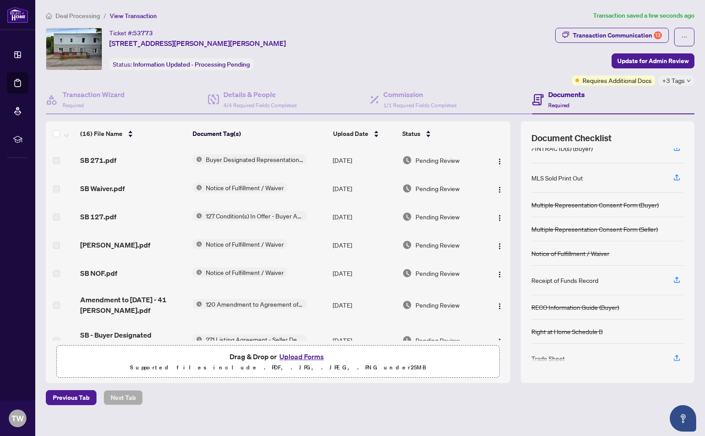
scroll to position [91, 0]
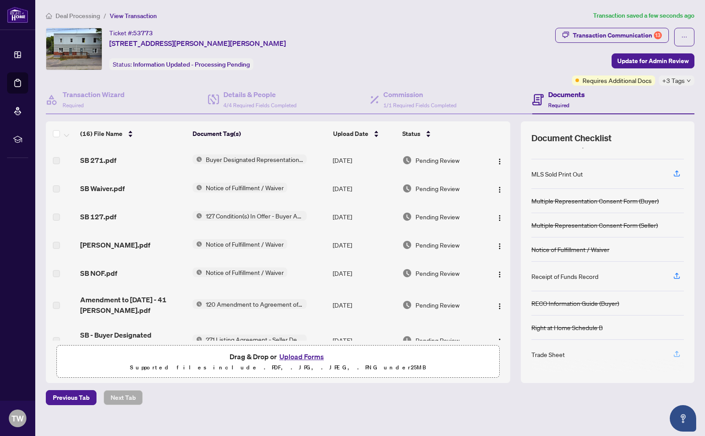
click at [677, 351] on icon "button" at bounding box center [677, 352] width 4 height 4
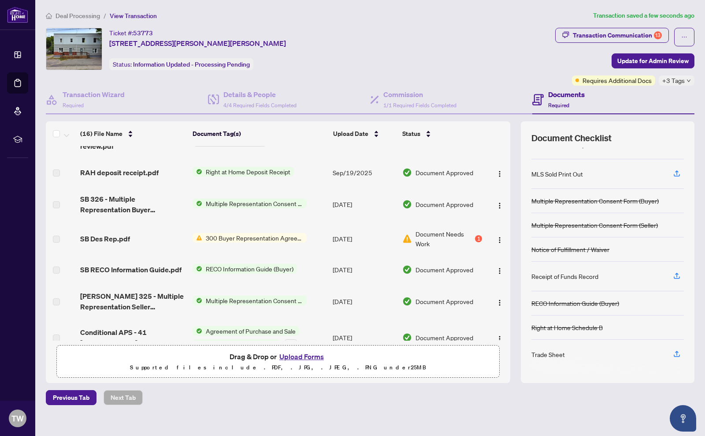
scroll to position [270, 0]
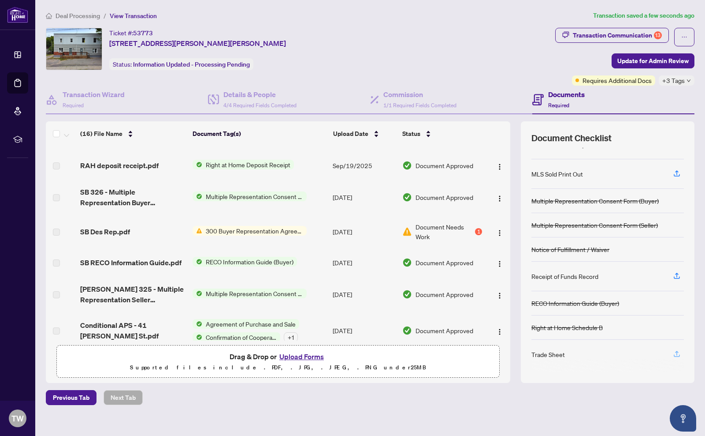
click at [675, 350] on icon "button" at bounding box center [677, 354] width 8 height 8
click at [591, 9] on main "Deal Processing / View Transaction Transaction saved a minute ago Ticket #: 537…" at bounding box center [370, 218] width 670 height 436
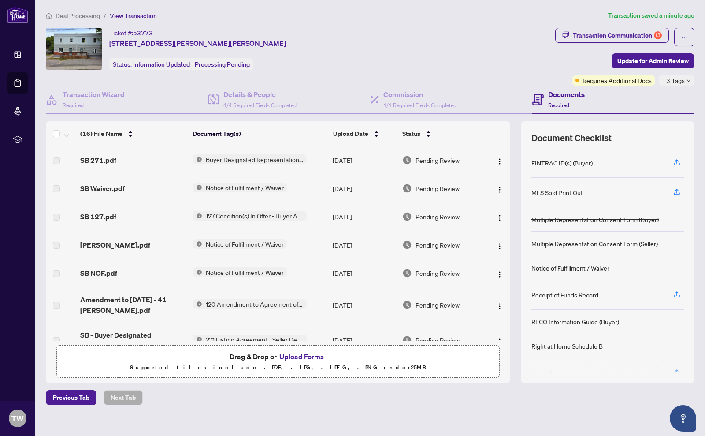
scroll to position [91, 0]
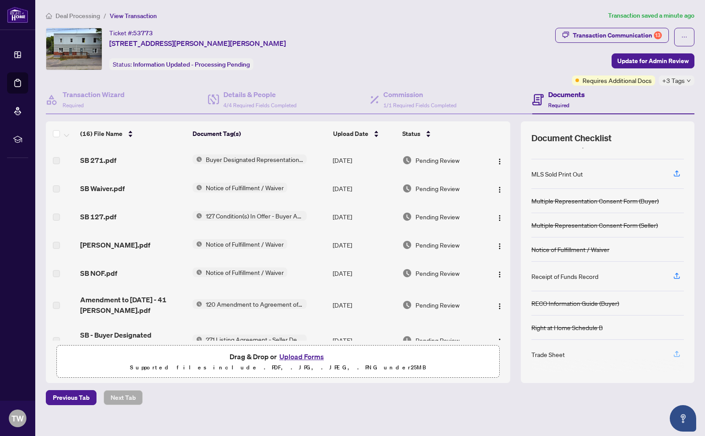
click at [676, 350] on icon "button" at bounding box center [677, 352] width 4 height 4
drag, startPoint x: 675, startPoint y: 350, endPoint x: 630, endPoint y: 363, distance: 46.9
click at [676, 354] on icon "button" at bounding box center [677, 354] width 8 height 8
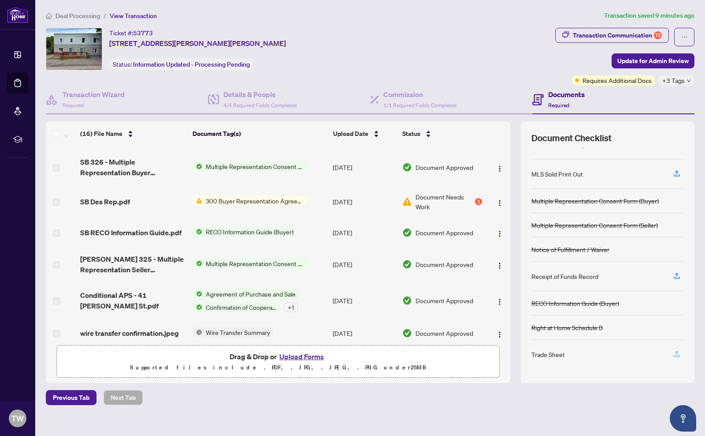
click at [676, 354] on icon "button" at bounding box center [677, 354] width 8 height 8
click at [677, 168] on span "button" at bounding box center [677, 174] width 8 height 14
drag, startPoint x: 676, startPoint y: 351, endPoint x: 640, endPoint y: 361, distance: 37.9
drag, startPoint x: 676, startPoint y: 350, endPoint x: 638, endPoint y: 400, distance: 62.9
click at [639, 400] on div "Deal Processing / View Transaction Transaction saved 11 minutes ago Ticket #: 5…" at bounding box center [370, 208] width 656 height 394
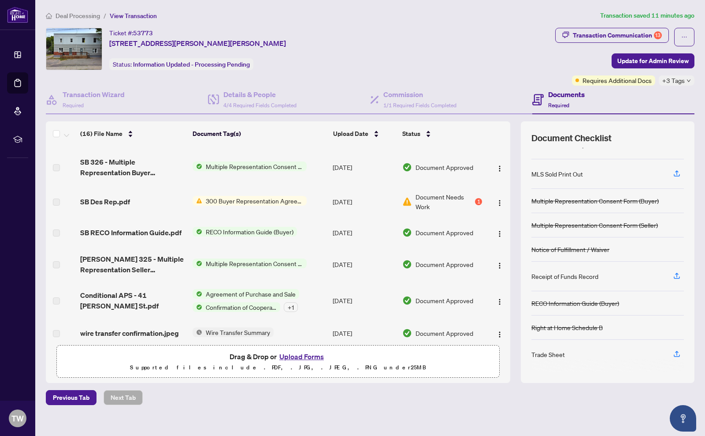
click at [294, 355] on button "Upload Forms" at bounding box center [302, 355] width 50 height 11
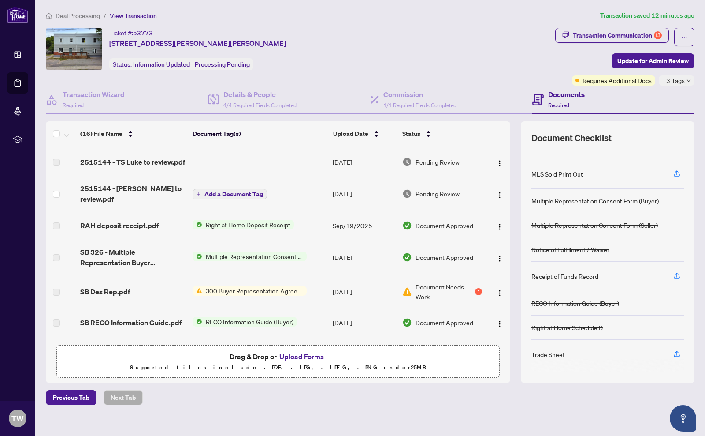
scroll to position [300, 0]
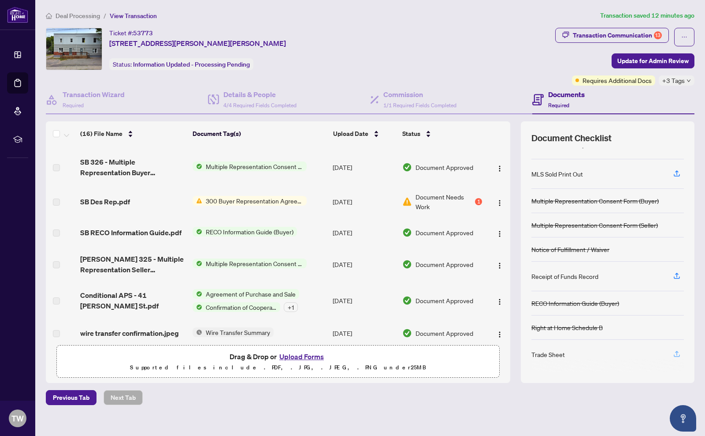
click at [678, 351] on icon "button" at bounding box center [677, 354] width 8 height 8
click at [594, 7] on main "Deal Processing / View Transaction Transaction saved 12 minutes ago Ticket #: 5…" at bounding box center [370, 218] width 670 height 436
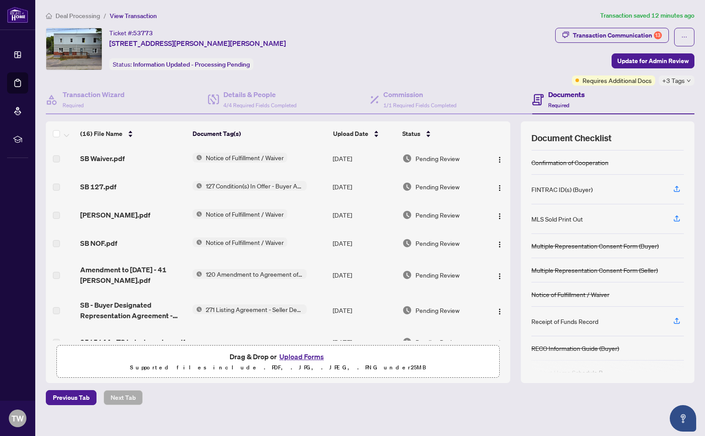
scroll to position [0, 0]
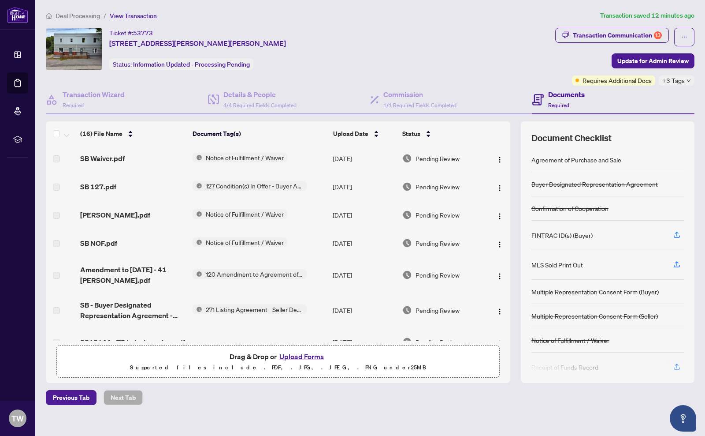
click at [565, 93] on h4 "Documents" at bounding box center [566, 94] width 37 height 11
click at [564, 94] on h4 "Documents" at bounding box center [566, 94] width 37 height 11
click at [565, 92] on h4 "Documents" at bounding box center [566, 94] width 37 height 11
click at [631, 59] on span "Update for Admin Review" at bounding box center [653, 61] width 71 height 14
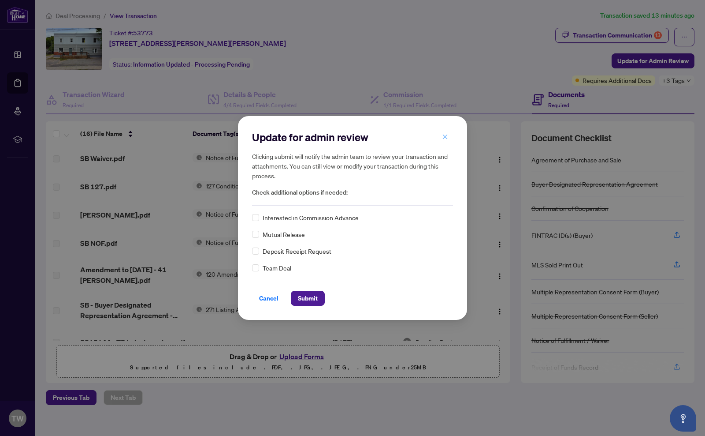
click at [448, 134] on icon "close" at bounding box center [445, 137] width 6 height 6
